Goal: Information Seeking & Learning: Check status

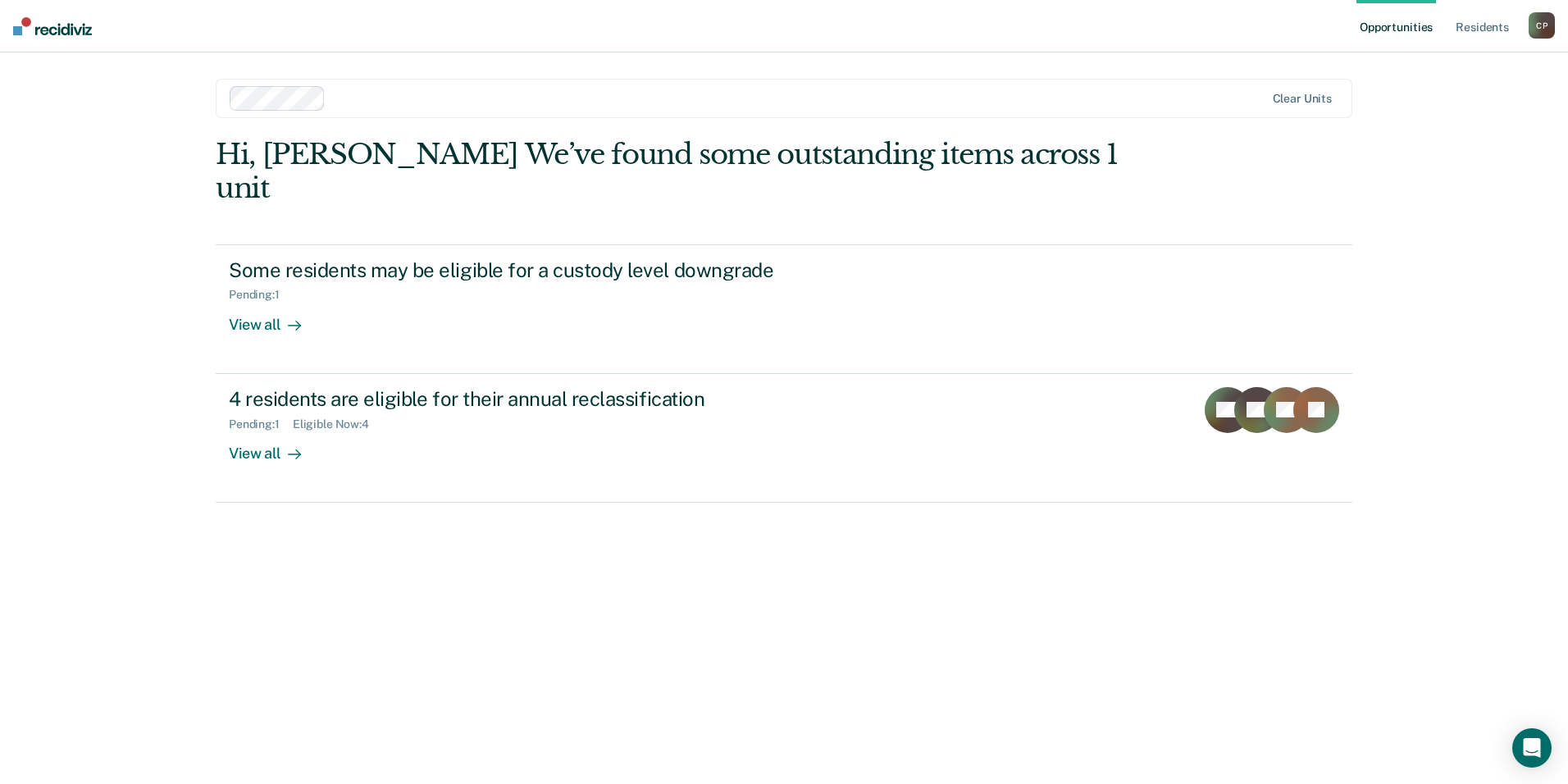
drag, startPoint x: 152, startPoint y: 530, endPoint x: 172, endPoint y: 605, distance: 77.6
click at [178, 609] on div "Opportunities Resident s [PERSON_NAME] C P Profile How it works Log Out Clear u…" at bounding box center [784, 392] width 1568 height 784
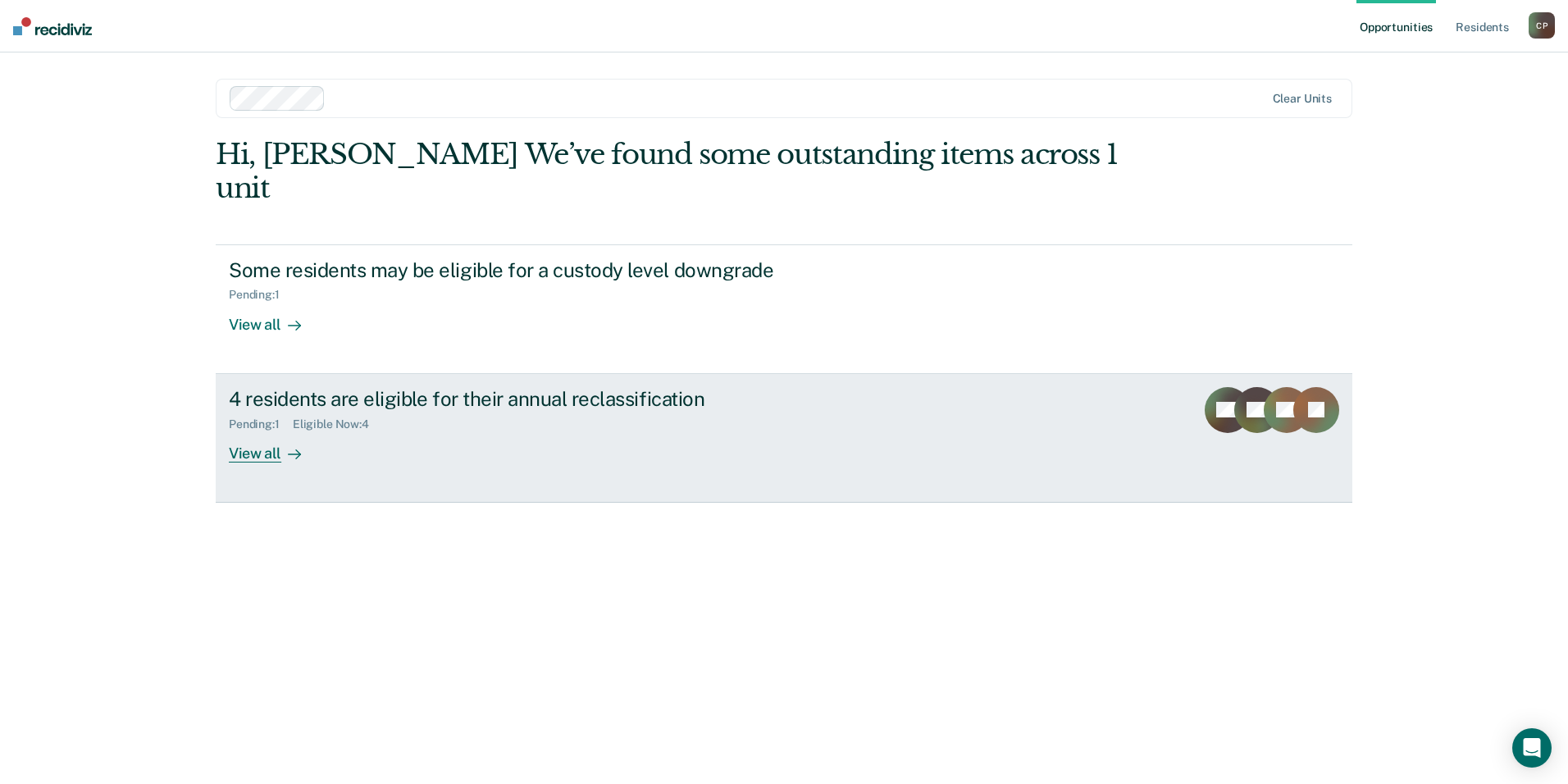
click at [389, 409] on div "4 residents are eligible for their annual reclassification Pending : 1 Eligible…" at bounding box center [536, 425] width 615 height 76
